Goal: Find specific page/section: Find specific page/section

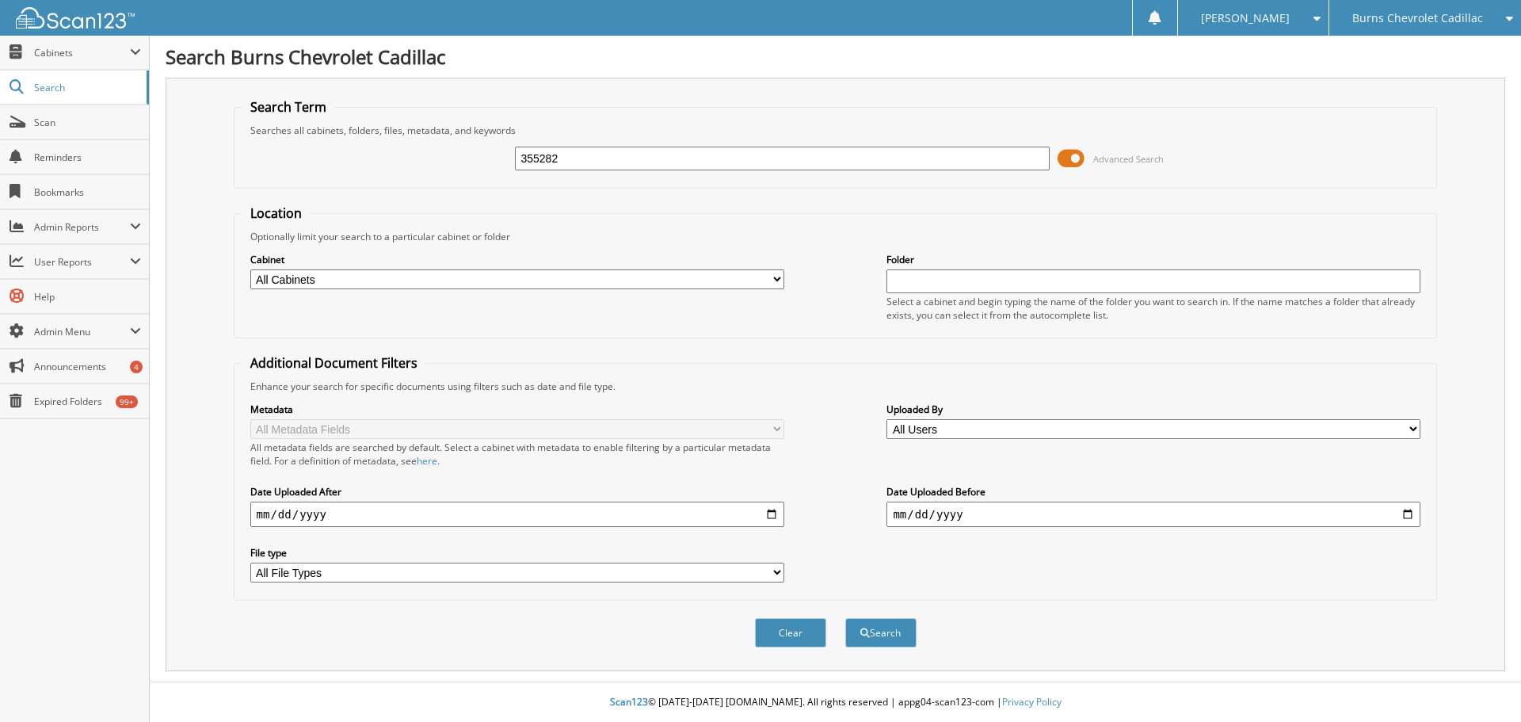
type input "355282"
click at [846, 618] on button "Search" at bounding box center [881, 632] width 71 height 29
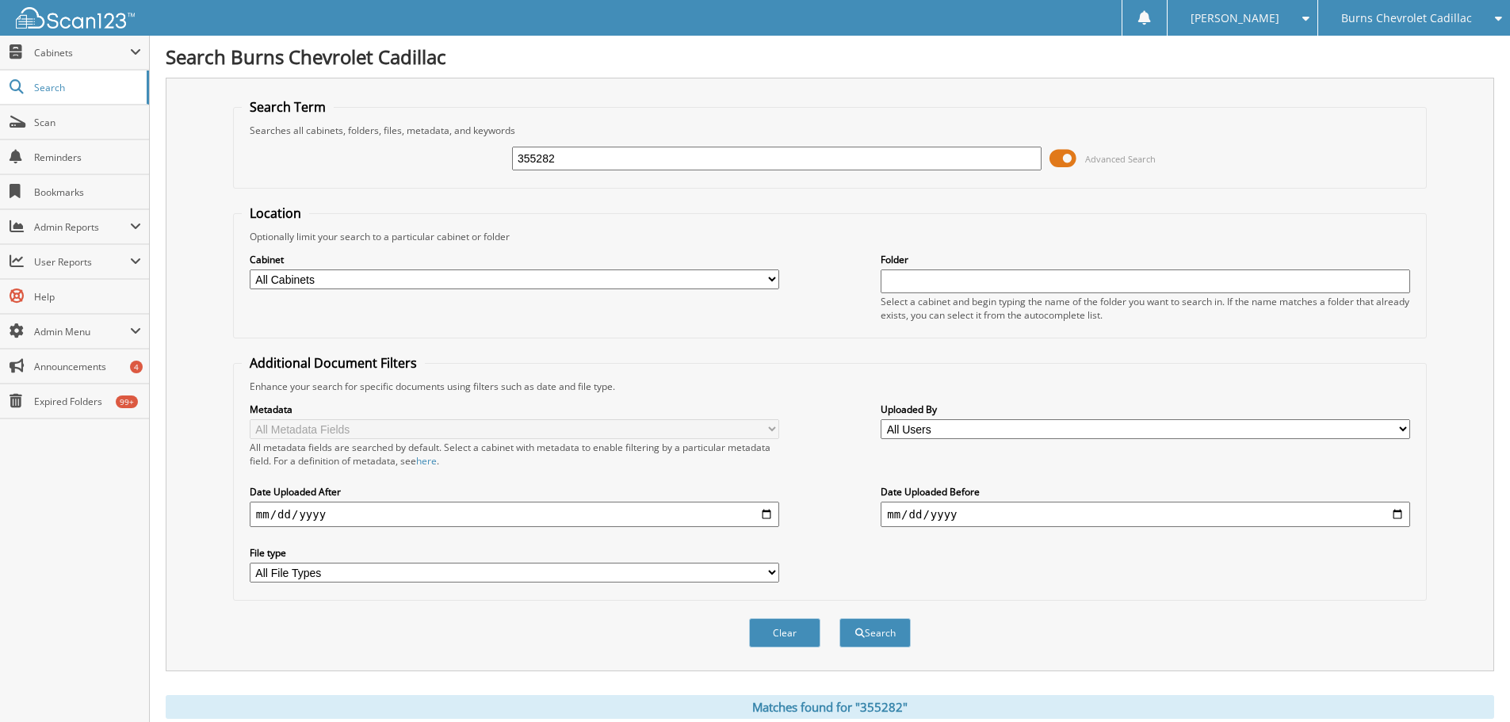
drag, startPoint x: 468, startPoint y: 178, endPoint x: 440, endPoint y: 177, distance: 27.7
click at [440, 177] on div "355282 Advanced Search" at bounding box center [830, 158] width 1176 height 43
type input "foundation direct"
click at [855, 638] on span "submit" at bounding box center [860, 633] width 10 height 10
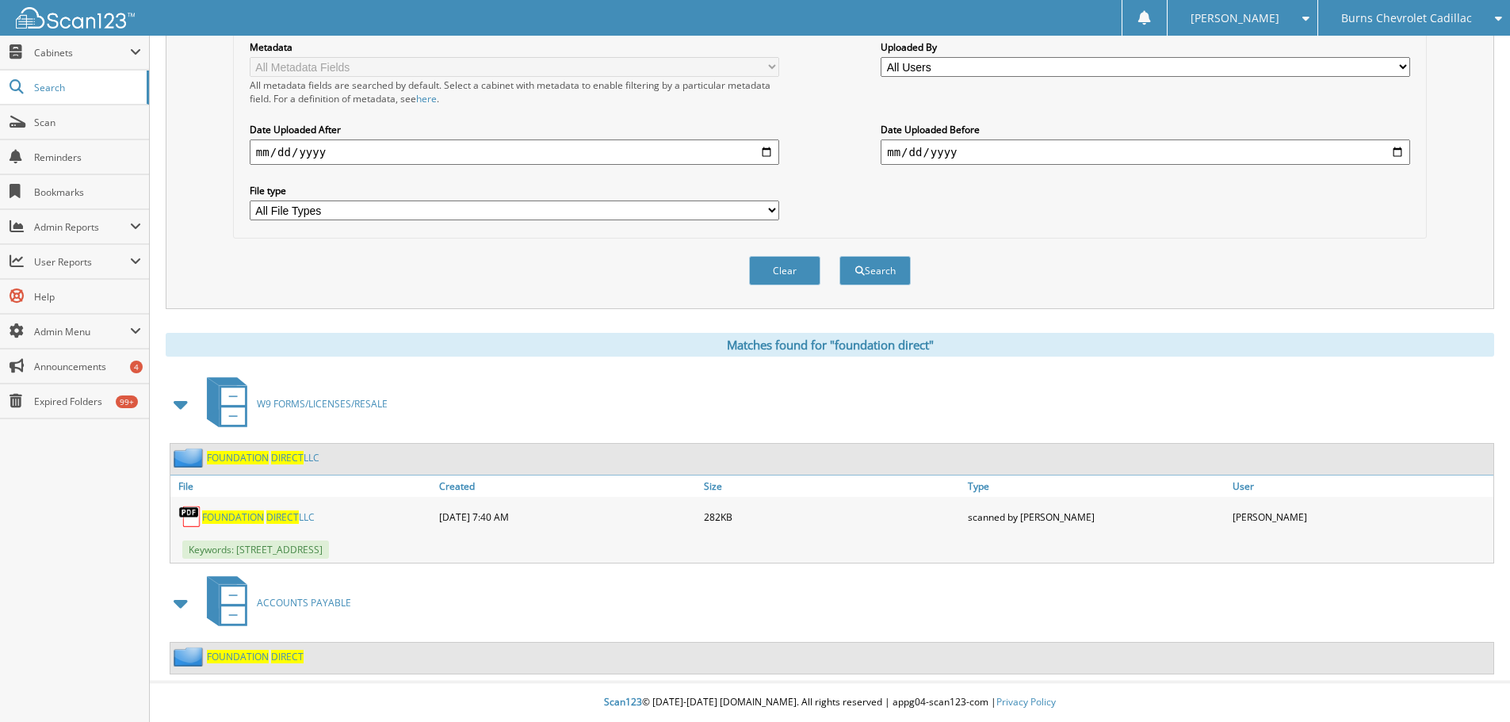
click at [282, 520] on span "DIRECT" at bounding box center [282, 516] width 32 height 13
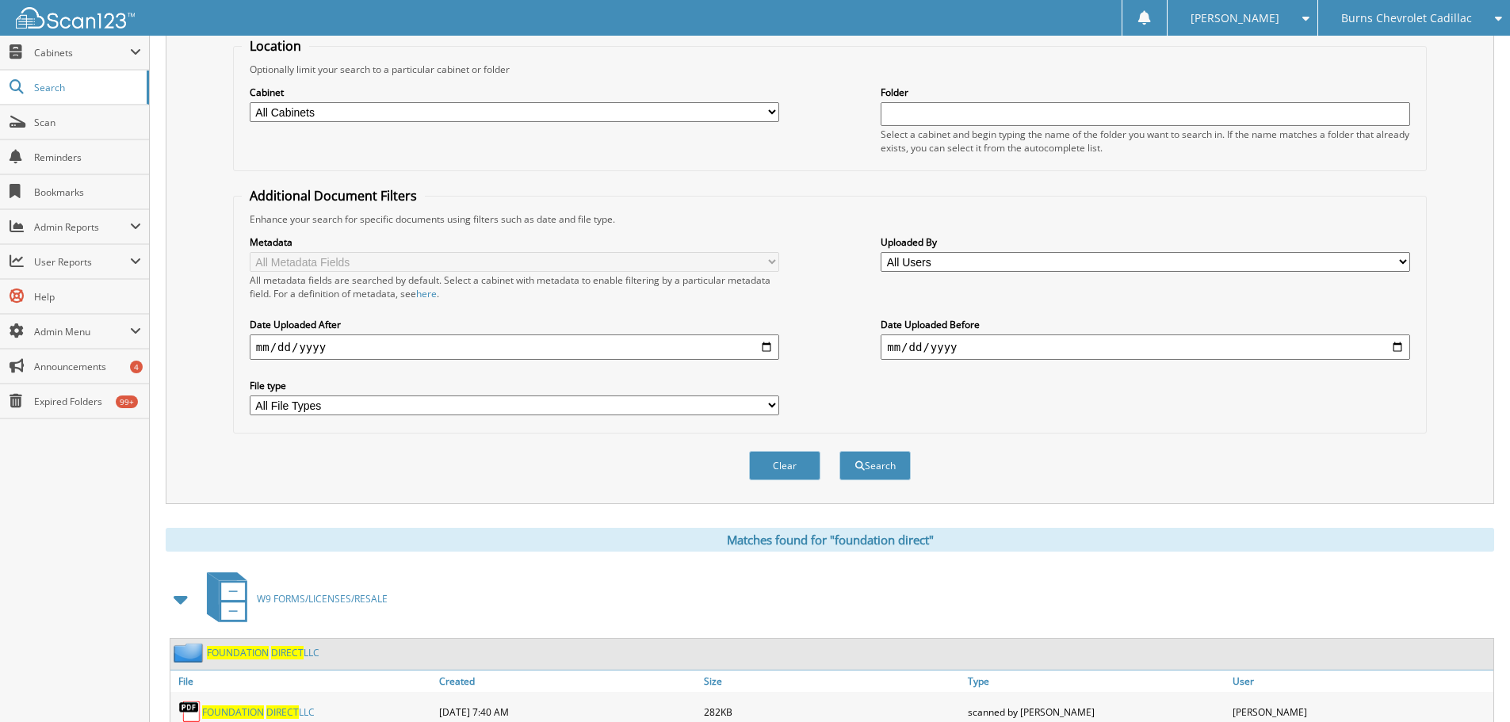
scroll to position [0, 0]
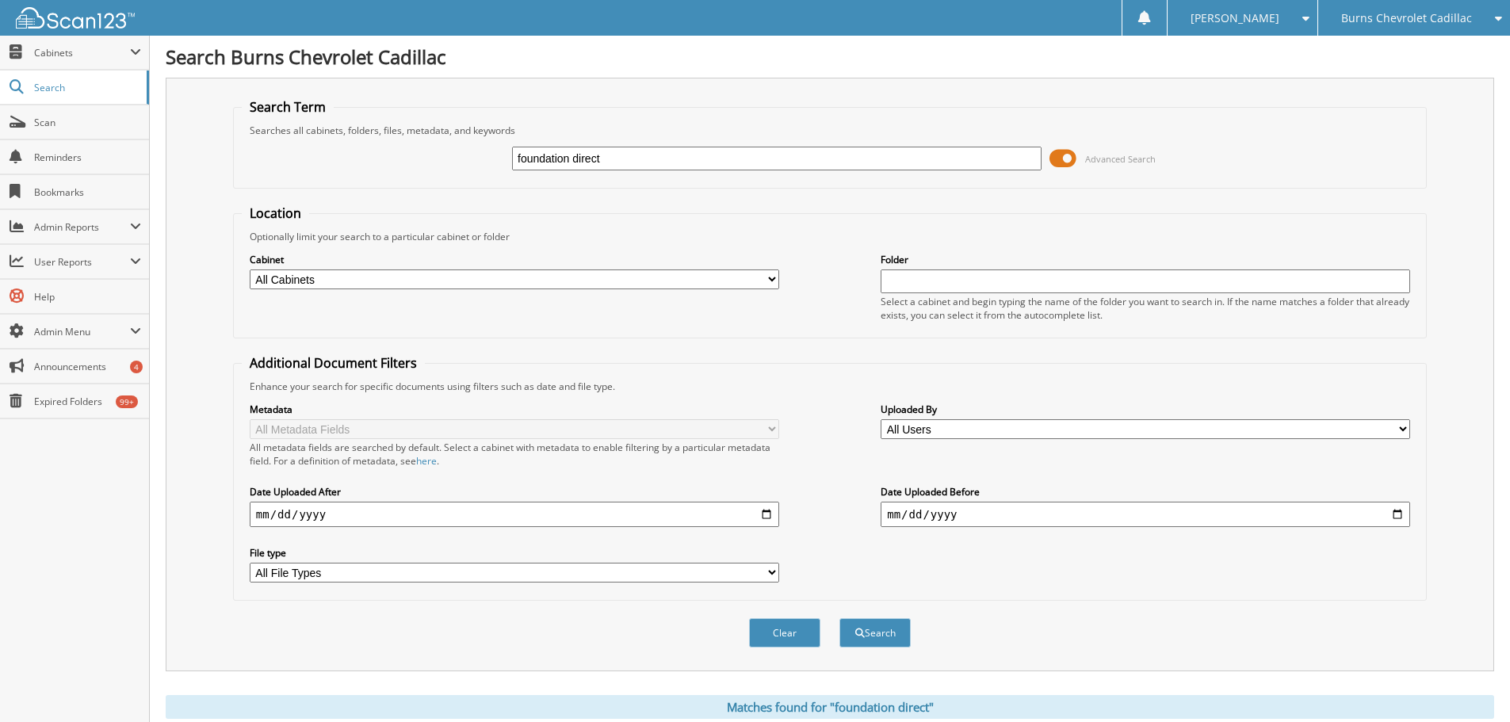
click at [1416, 14] on span "Burns Chevrolet Cadillac" at bounding box center [1406, 18] width 131 height 10
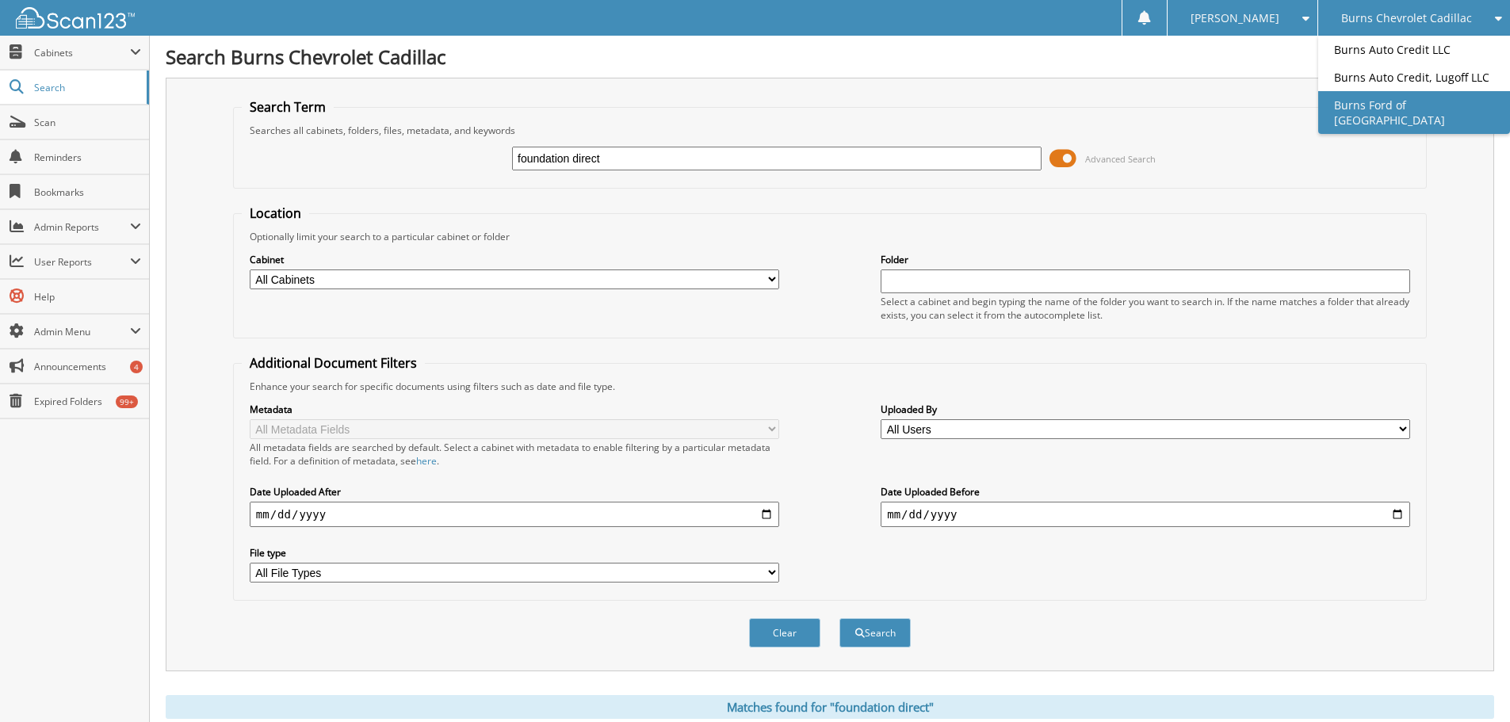
click at [1399, 114] on link "Burns Ford of [GEOGRAPHIC_DATA]" at bounding box center [1414, 112] width 192 height 43
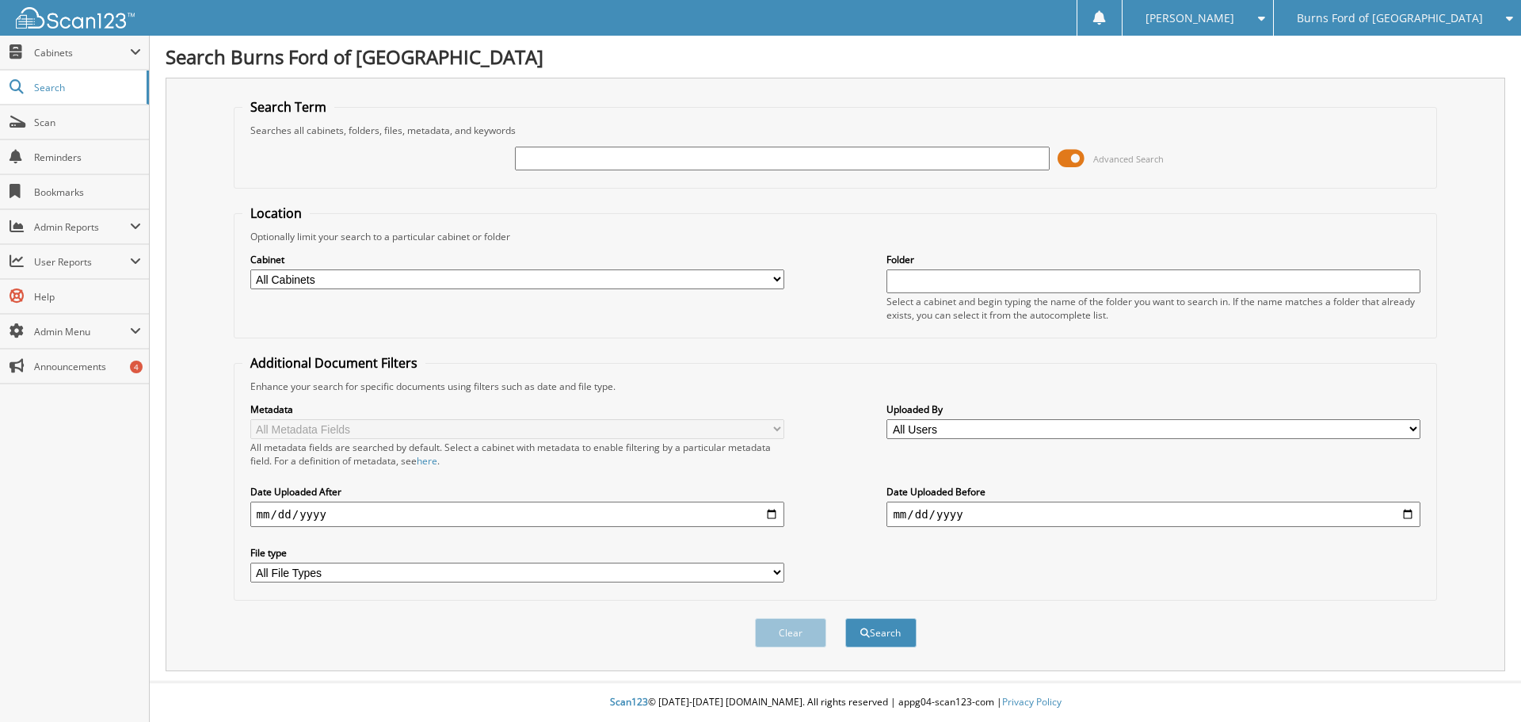
click at [551, 160] on input "text" at bounding box center [782, 159] width 534 height 24
type input "afco"
click at [885, 626] on button "Search" at bounding box center [881, 632] width 71 height 29
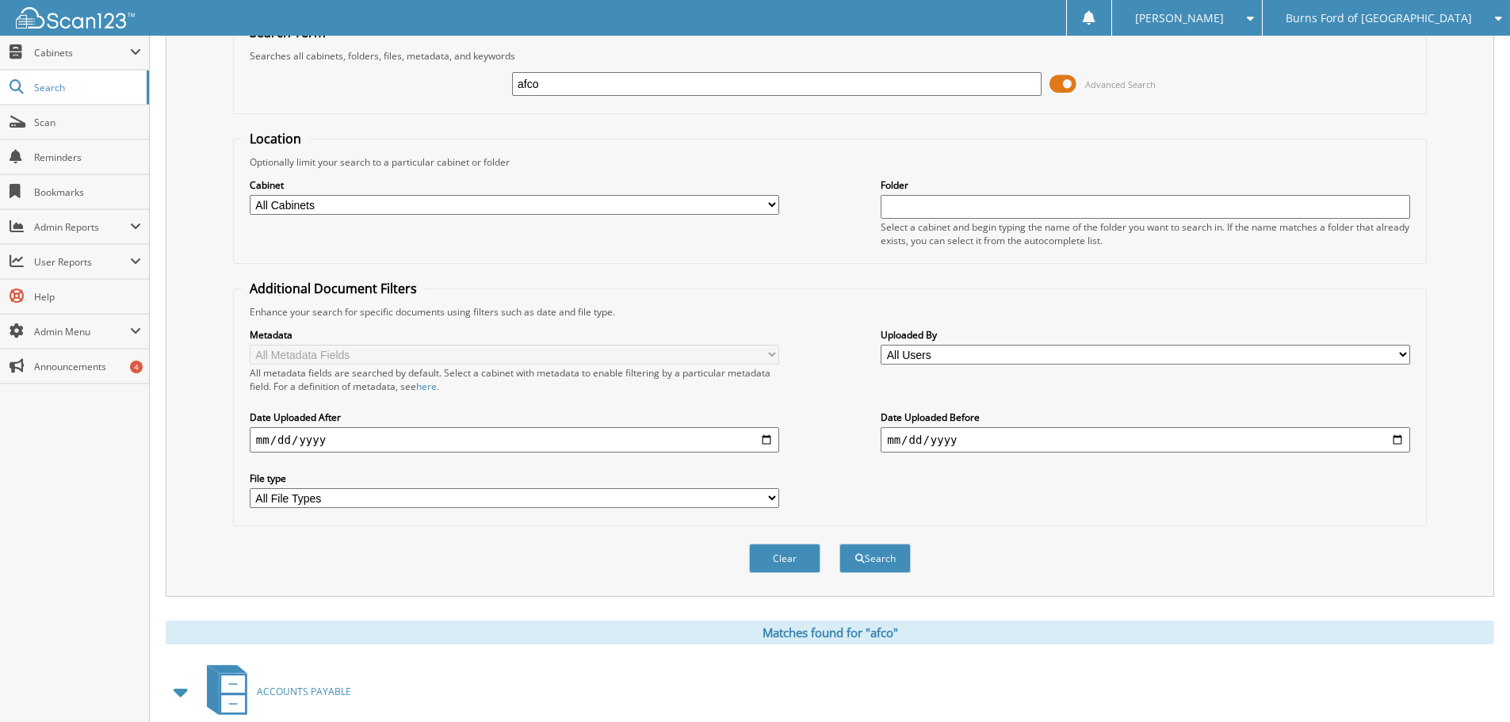
scroll to position [164, 0]
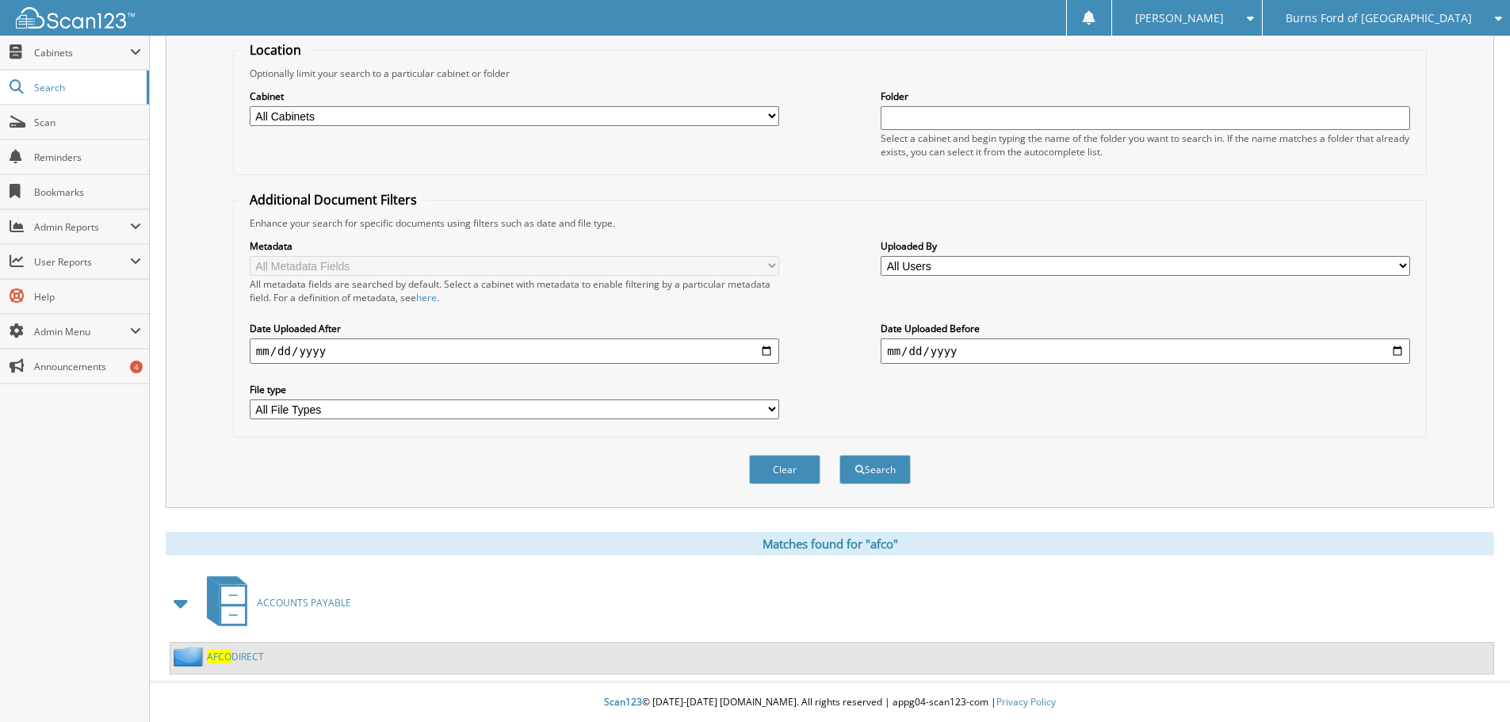
click at [233, 656] on link "AFCO DIRECT" at bounding box center [235, 656] width 57 height 13
